Goal: Information Seeking & Learning: Learn about a topic

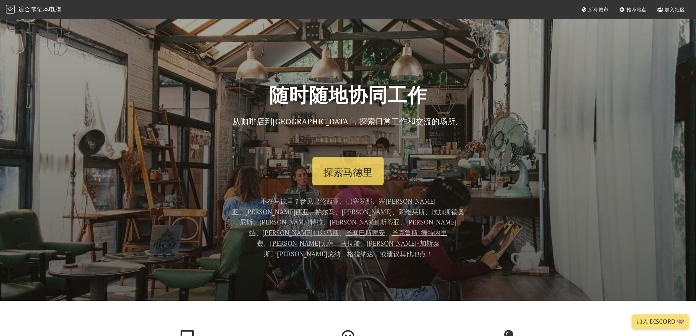
click at [313, 202] on font "巴伦西亚" at bounding box center [326, 201] width 26 height 9
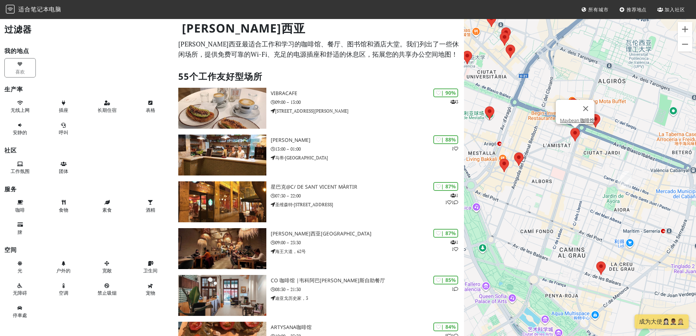
click at [572, 131] on img at bounding box center [574, 134] width 15 height 19
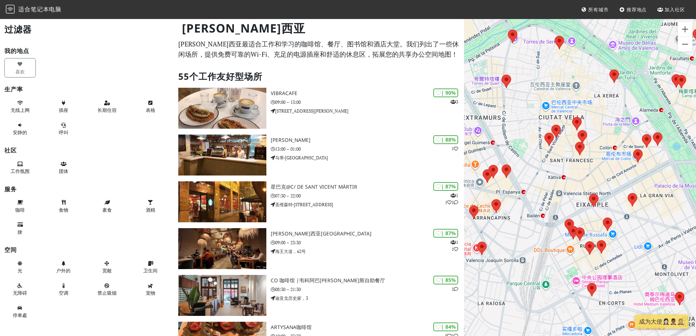
drag, startPoint x: 573, startPoint y: 141, endPoint x: 492, endPoint y: 119, distance: 83.7
click at [492, 119] on div "Maybean 咖啡馆" at bounding box center [580, 186] width 232 height 336
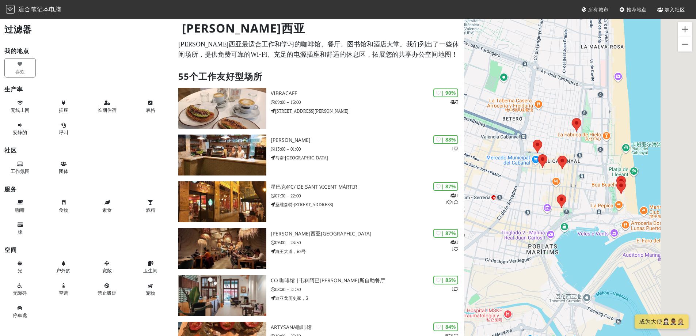
drag, startPoint x: 611, startPoint y: 153, endPoint x: 476, endPoint y: 141, distance: 135.7
click at [476, 141] on div "Maybean 咖啡馆" at bounding box center [580, 186] width 232 height 336
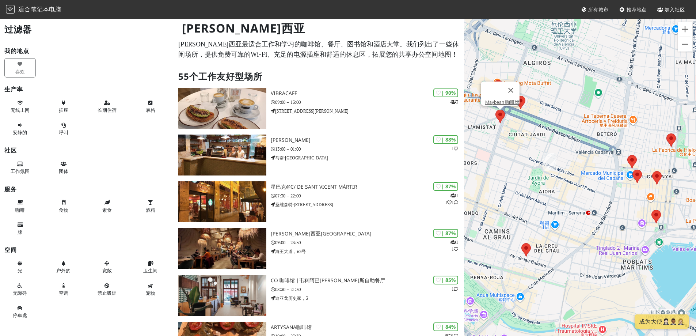
drag, startPoint x: 540, startPoint y: 117, endPoint x: 622, endPoint y: 130, distance: 83.0
click at [622, 130] on div "Maybean 咖啡馆" at bounding box center [580, 186] width 232 height 336
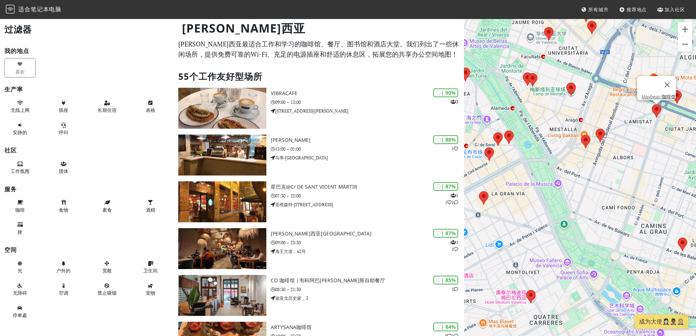
drag, startPoint x: 668, startPoint y: 187, endPoint x: 531, endPoint y: 181, distance: 137.1
click at [531, 181] on div "Maybean 咖啡馆" at bounding box center [580, 186] width 232 height 336
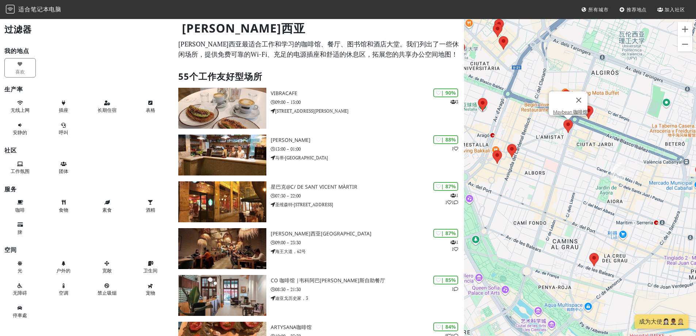
drag, startPoint x: 598, startPoint y: 167, endPoint x: 540, endPoint y: 177, distance: 58.2
click at [540, 177] on div "Maybean 咖啡馆" at bounding box center [580, 186] width 232 height 336
click at [583, 96] on button "关闭" at bounding box center [579, 100] width 18 height 18
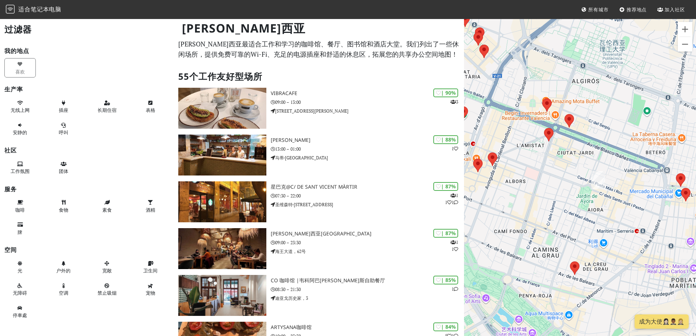
drag, startPoint x: 604, startPoint y: 140, endPoint x: 584, endPoint y: 149, distance: 21.8
click at [584, 149] on div at bounding box center [580, 186] width 232 height 336
click at [572, 122] on img at bounding box center [568, 120] width 15 height 19
click at [547, 104] on img at bounding box center [546, 104] width 15 height 19
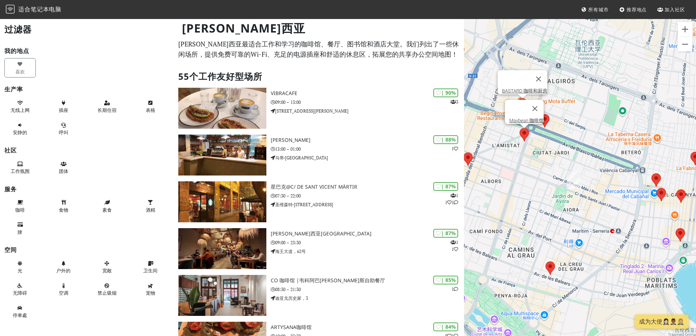
click at [526, 134] on img at bounding box center [524, 134] width 15 height 19
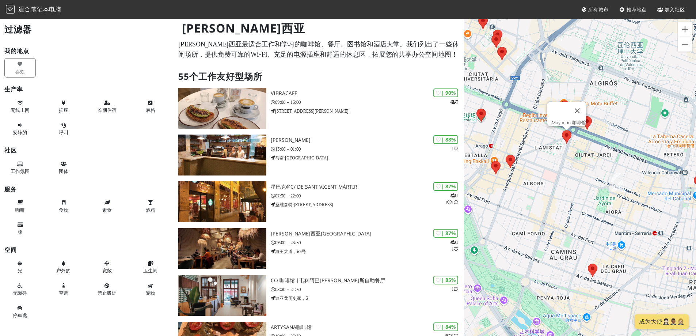
drag, startPoint x: 498, startPoint y: 164, endPoint x: 542, endPoint y: 166, distance: 43.9
click at [542, 166] on div "Maybean 咖啡馆" at bounding box center [580, 186] width 232 height 336
click at [513, 161] on img at bounding box center [510, 161] width 15 height 19
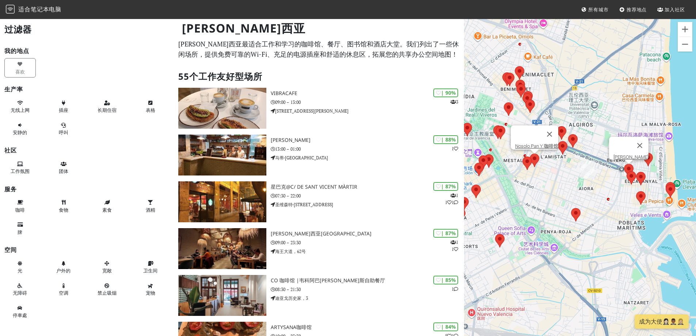
click at [626, 167] on img at bounding box center [628, 170] width 15 height 19
click at [579, 211] on img at bounding box center [575, 214] width 15 height 19
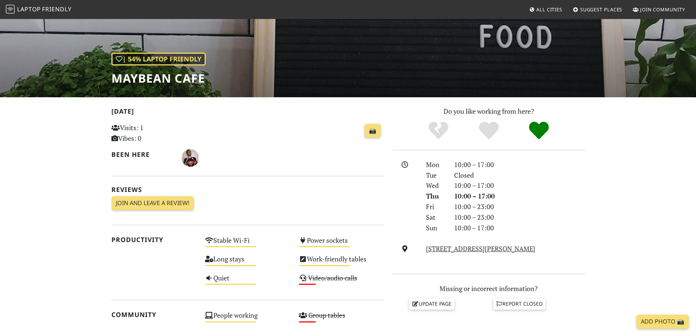
scroll to position [37, 0]
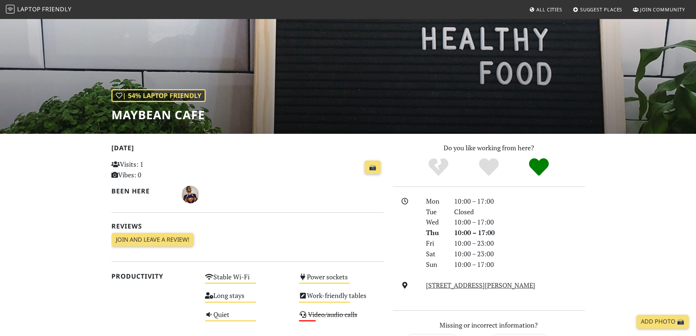
click at [148, 114] on h1 "Maybean Cafe" at bounding box center [158, 115] width 94 height 14
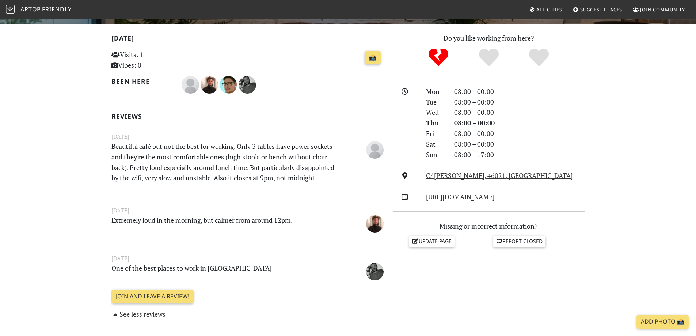
scroll to position [183, 0]
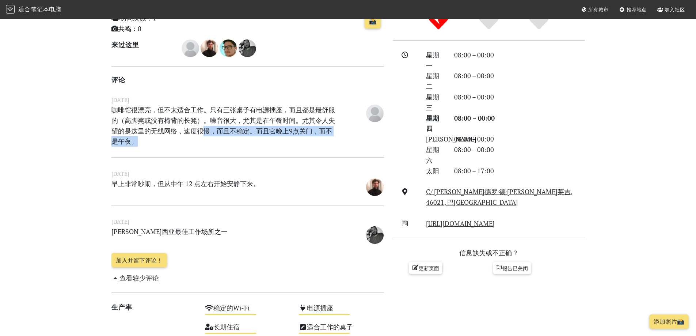
drag, startPoint x: 154, startPoint y: 140, endPoint x: 205, endPoint y: 128, distance: 52.4
click at [205, 128] on p "咖啡馆很漂亮，但不太适合工作。只有三张桌子有电源插座，而且都是最舒服的（高脚凳或没有椅背的长凳）。噪音很大，尤其是在午餐时间。尤其令人失望的是这里的无线网络，…" at bounding box center [224, 125] width 235 height 42
click at [205, 128] on font "咖啡馆很漂亮，但不太适合工作。只有三张桌子有电源插座，而且都是最舒服的（高脚凳或没有椅背的长凳）。噪音很大，尤其是在午餐时间。尤其令人失望的是这里的无线网络，…" at bounding box center [223, 125] width 224 height 40
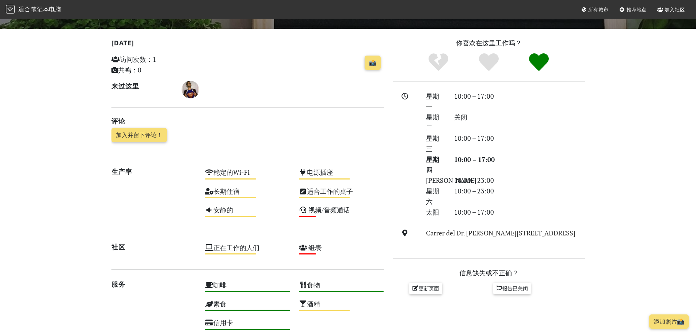
scroll to position [105, 0]
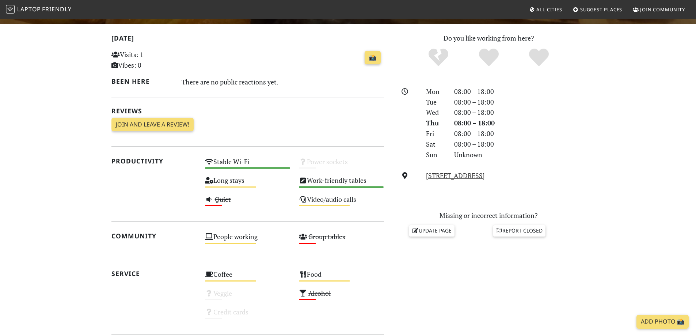
scroll to position [110, 0]
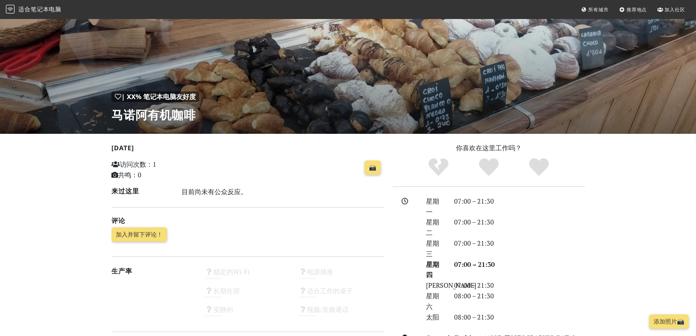
scroll to position [219, 0]
